Goal: Check status: Check status

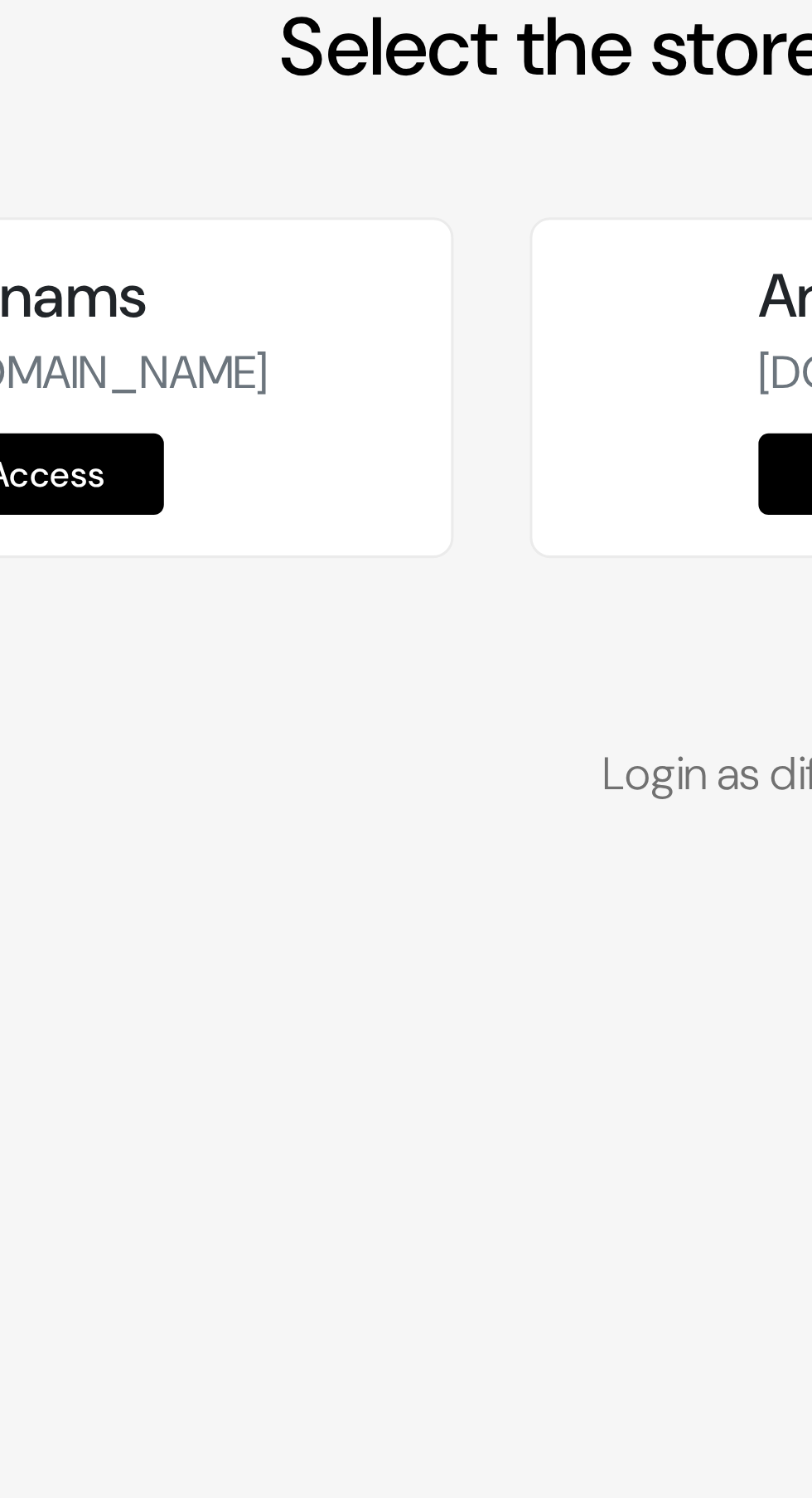
click at [141, 270] on link "Access" at bounding box center [126, 256] width 77 height 27
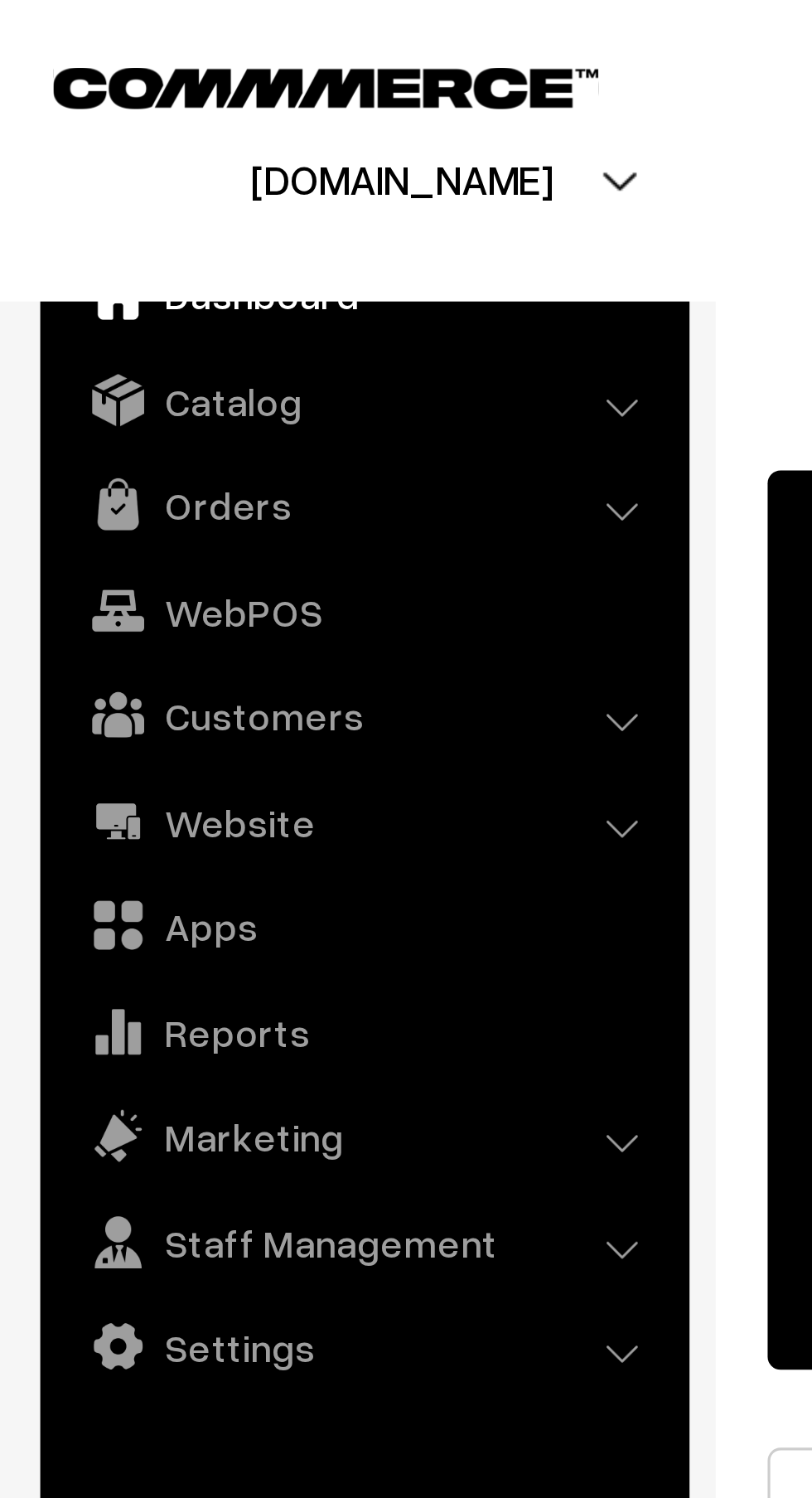
click at [102, 163] on link "Orders" at bounding box center [119, 160] width 198 height 30
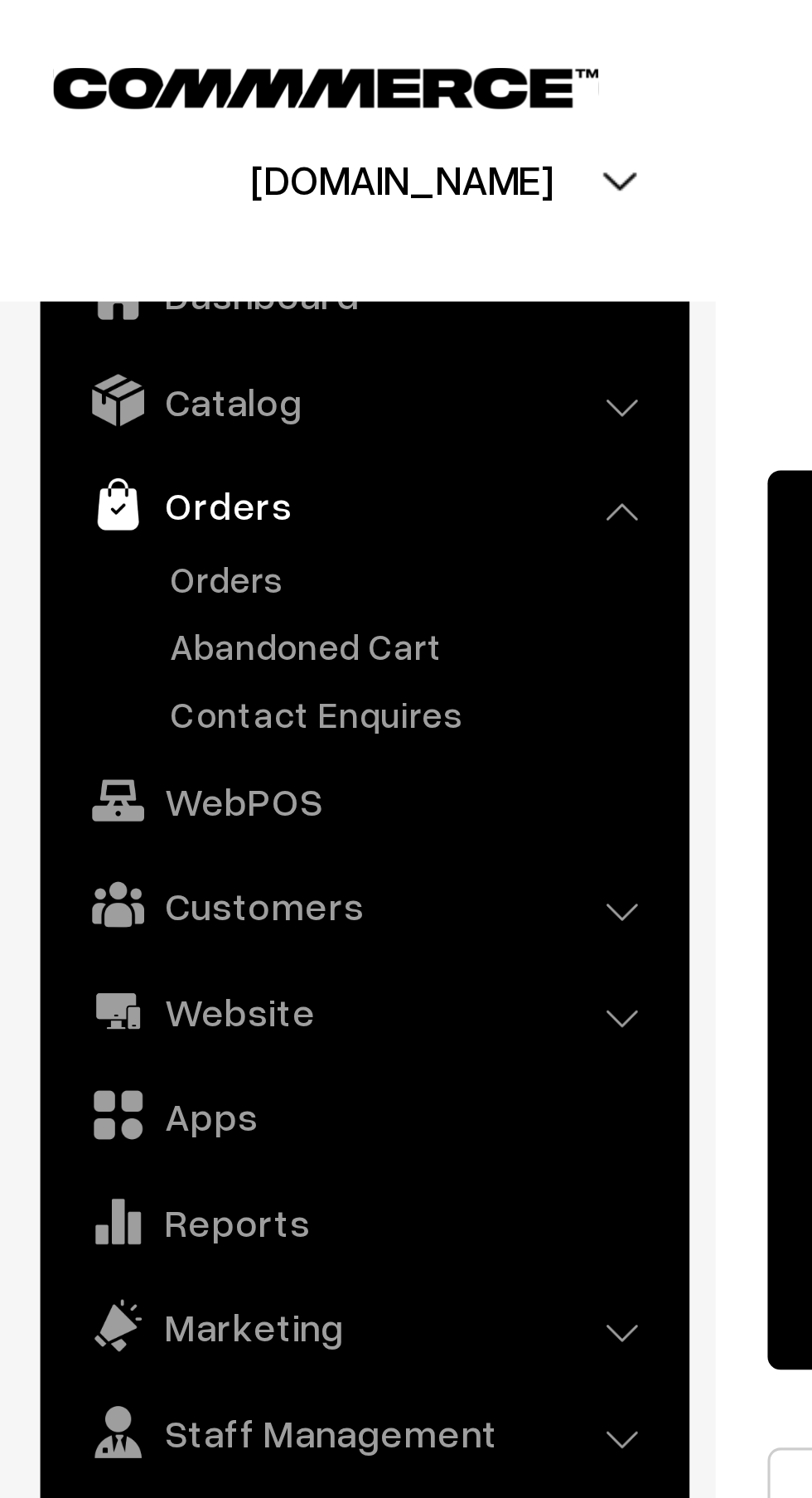
click at [95, 183] on link "Orders" at bounding box center [136, 184] width 164 height 17
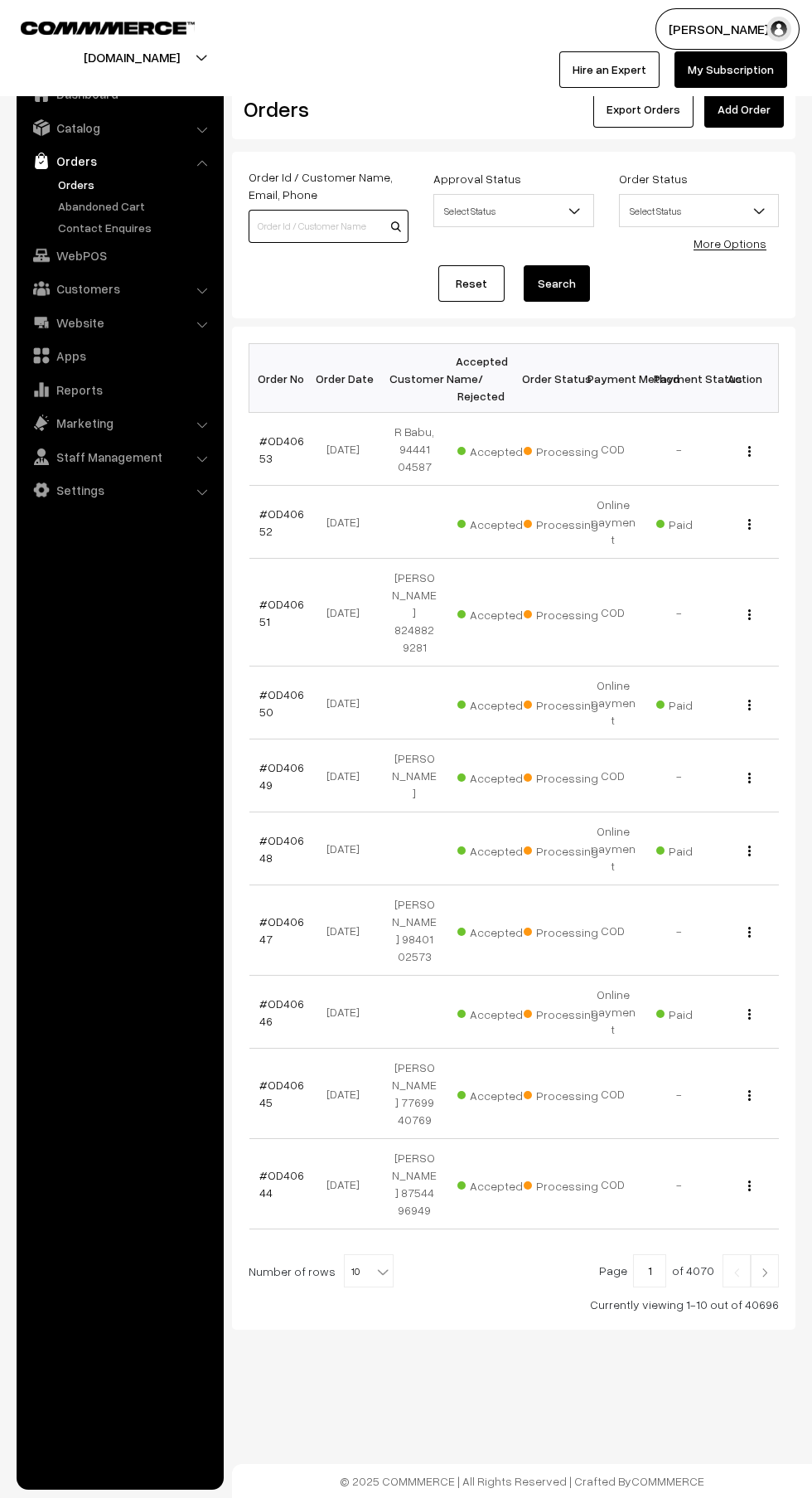
click at [331, 225] on input at bounding box center [329, 226] width 160 height 33
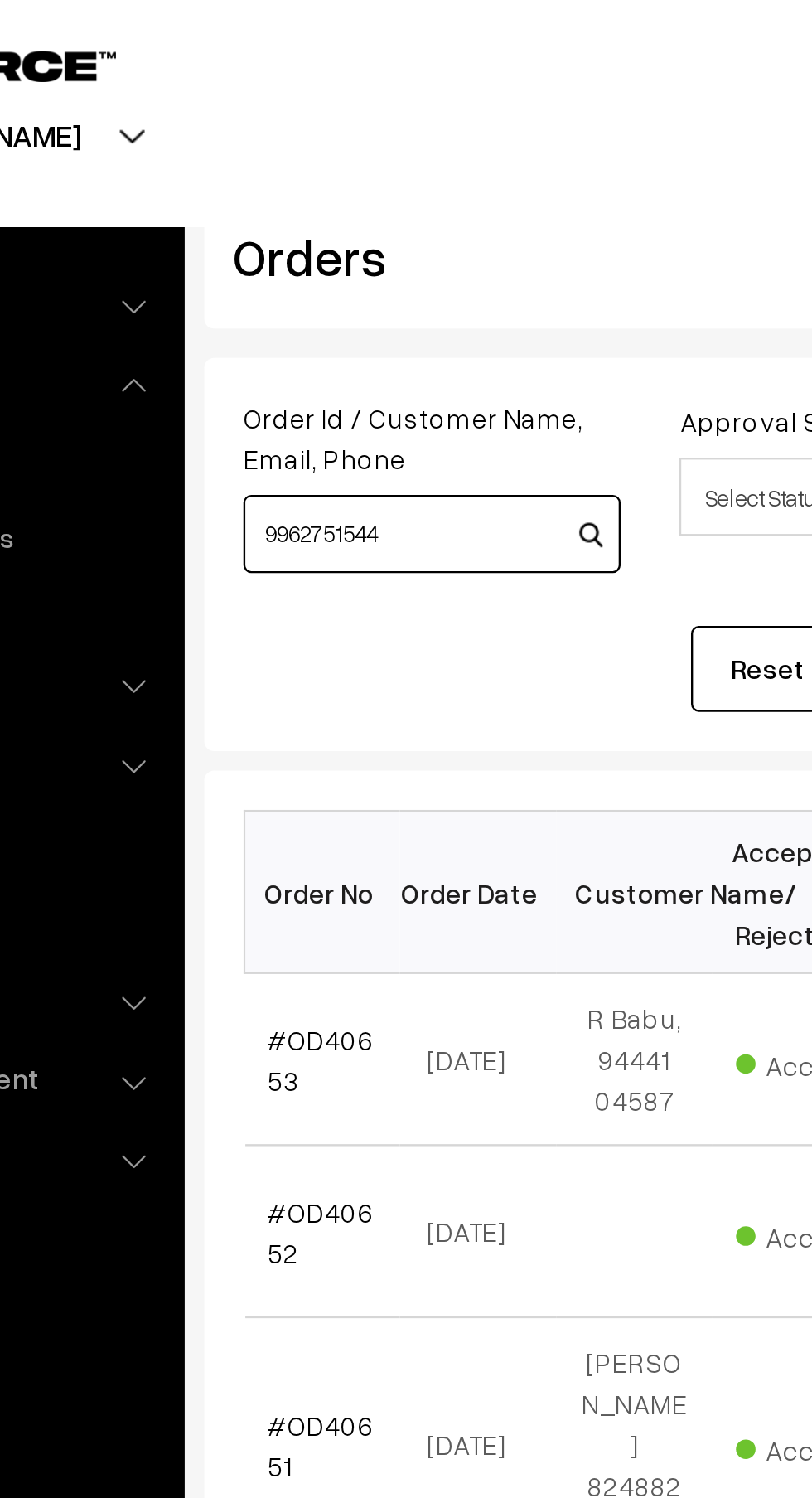
type input "9962751544"
click at [524, 265] on button "Search" at bounding box center [557, 283] width 66 height 37
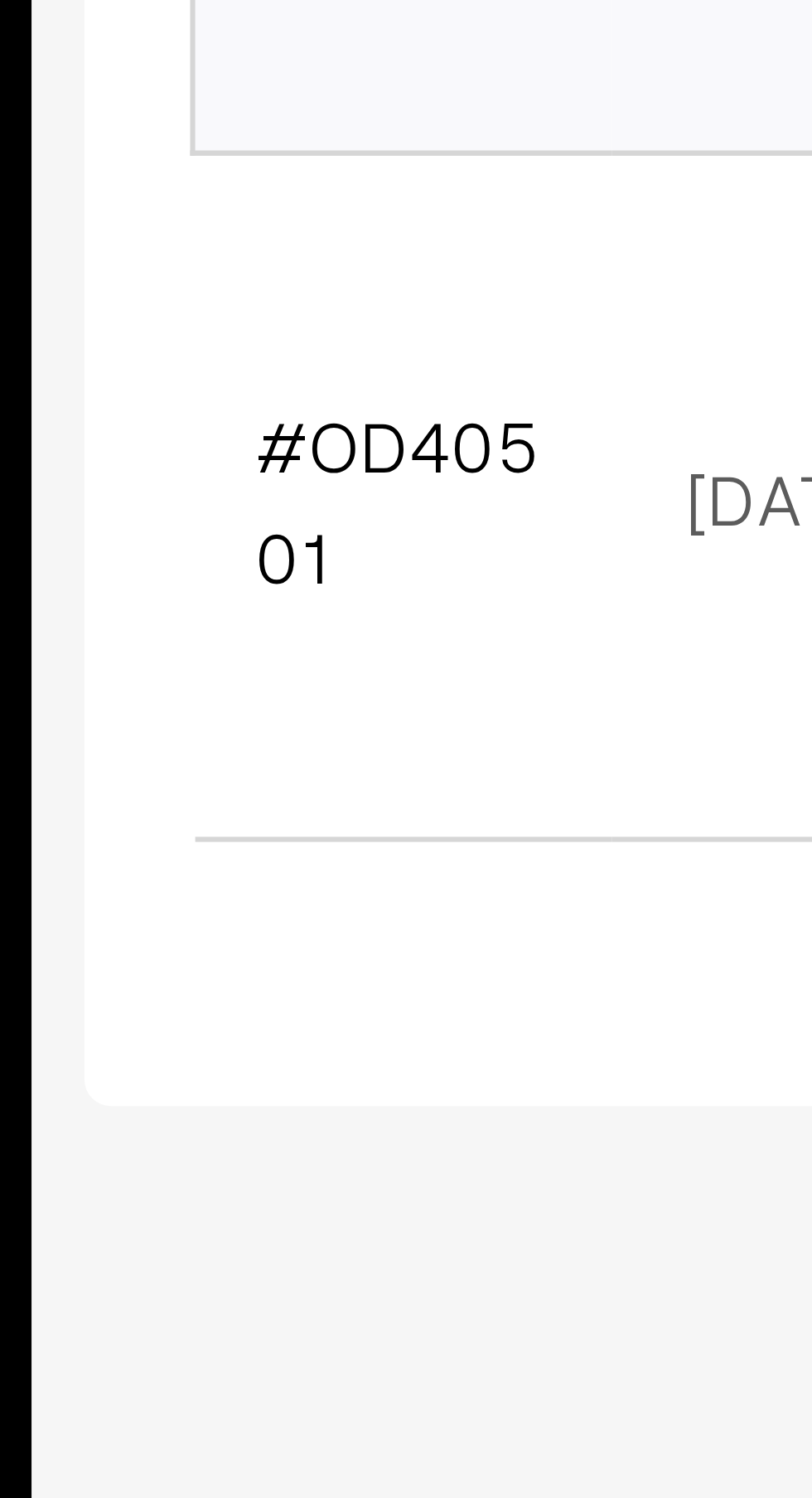
click at [281, 453] on link "#OD40501" at bounding box center [282, 466] width 45 height 31
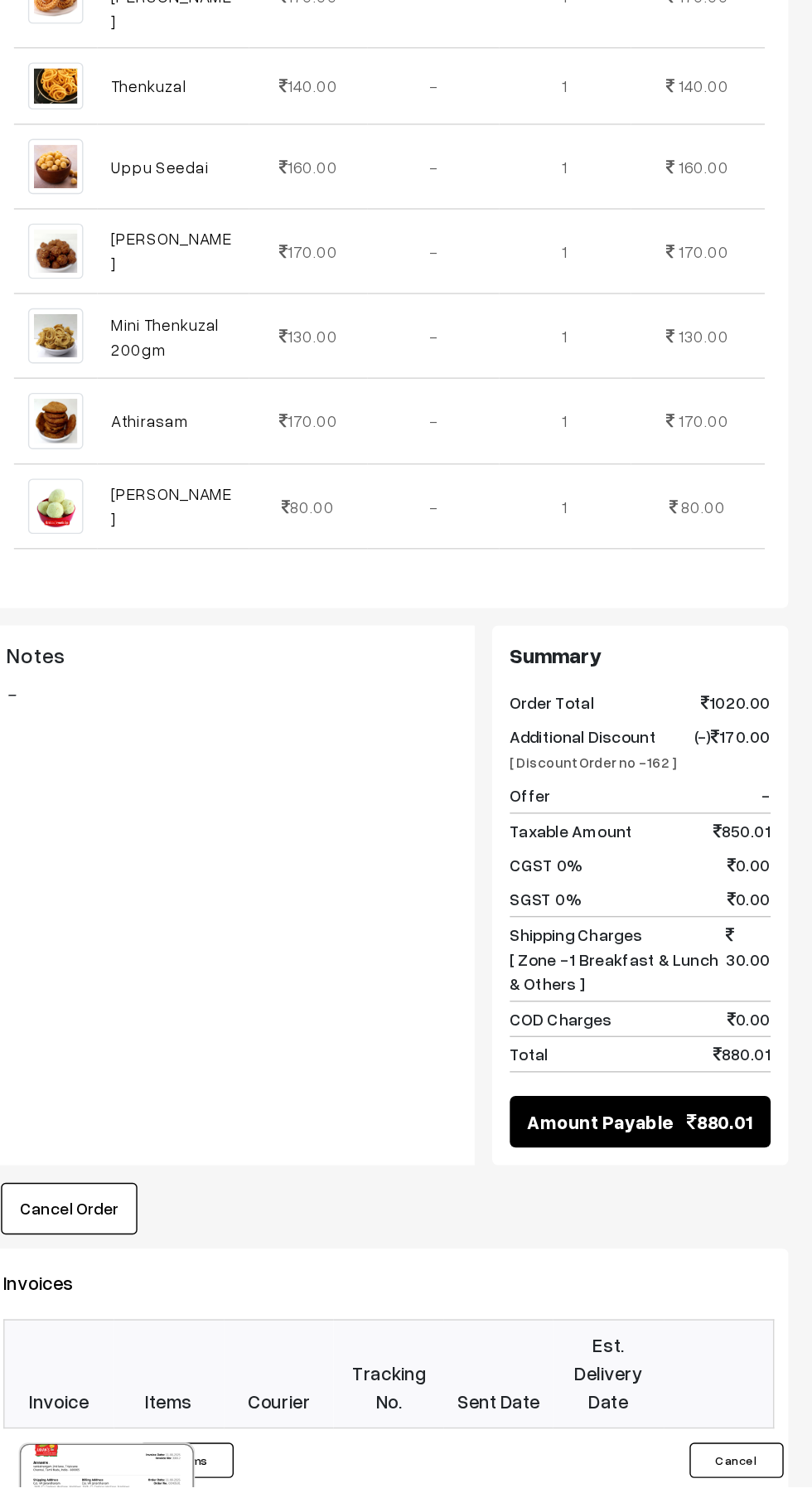
scroll to position [388, 0]
